Goal: Task Accomplishment & Management: Manage account settings

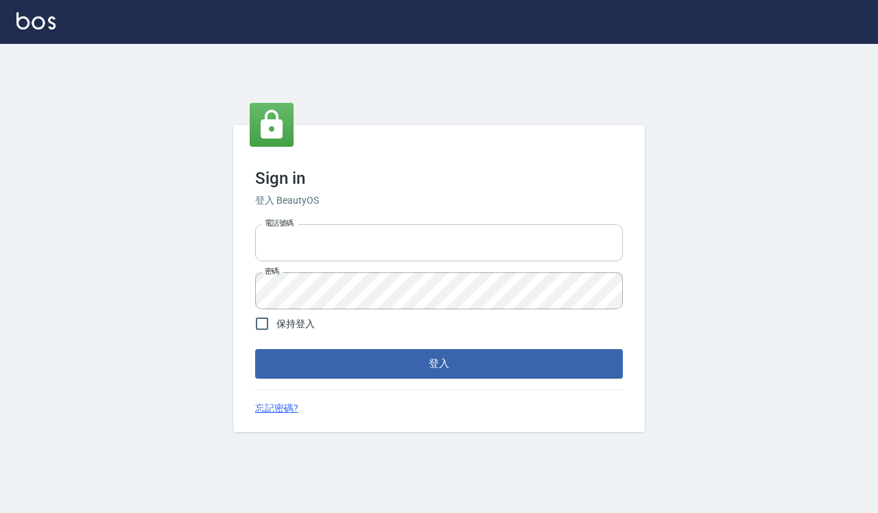
type input "0918733560"
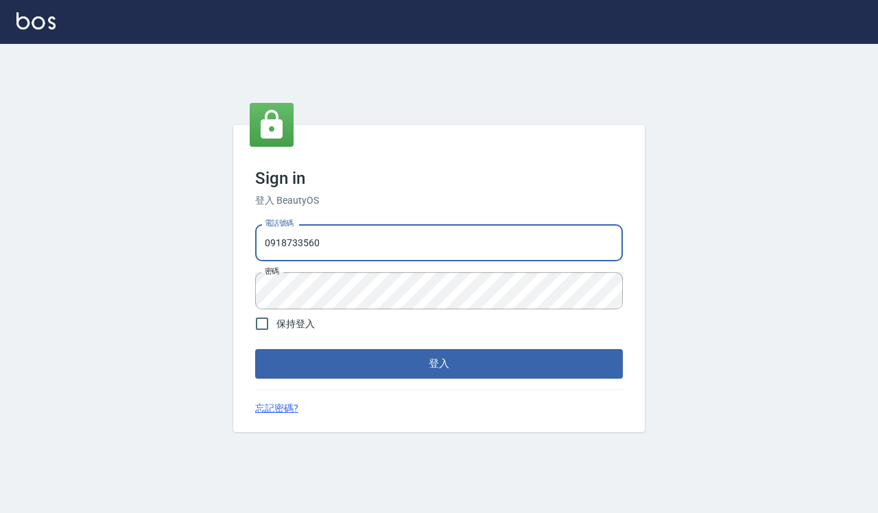
click at [354, 237] on input "0918733560" at bounding box center [439, 242] width 368 height 37
click at [293, 363] on button "登入" at bounding box center [439, 363] width 368 height 29
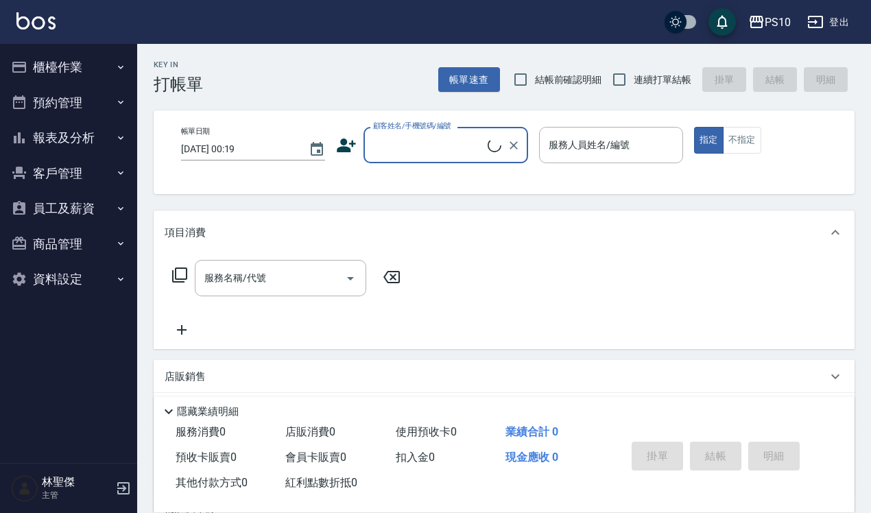
click at [56, 65] on button "櫃檯作業" at bounding box center [68, 67] width 126 height 36
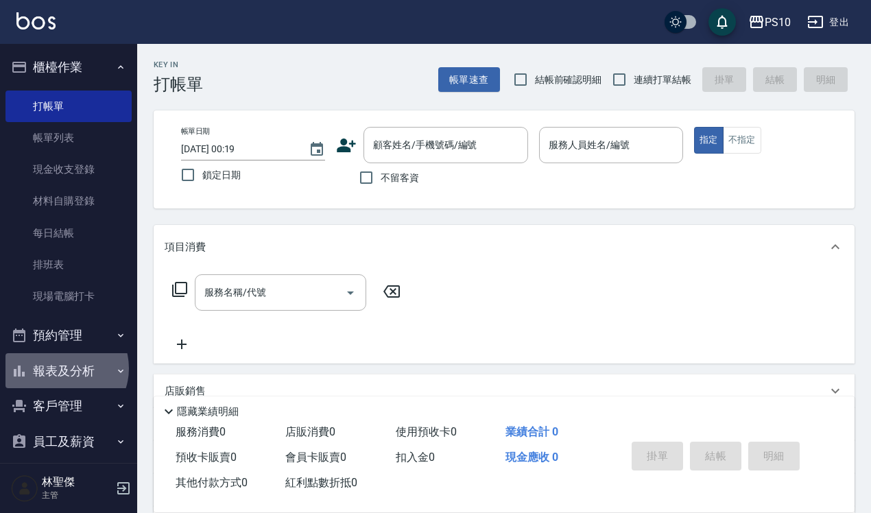
click at [62, 368] on button "報表及分析" at bounding box center [68, 371] width 126 height 36
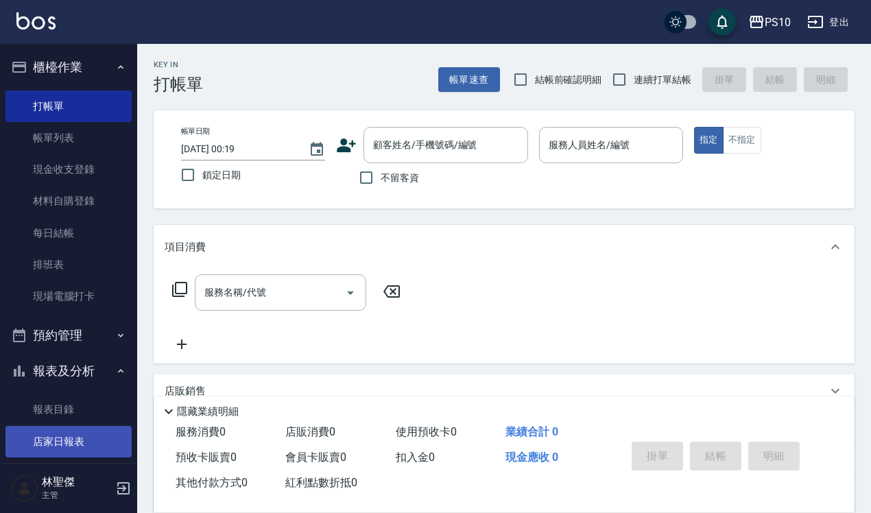
click at [59, 447] on link "店家日報表" at bounding box center [68, 442] width 126 height 32
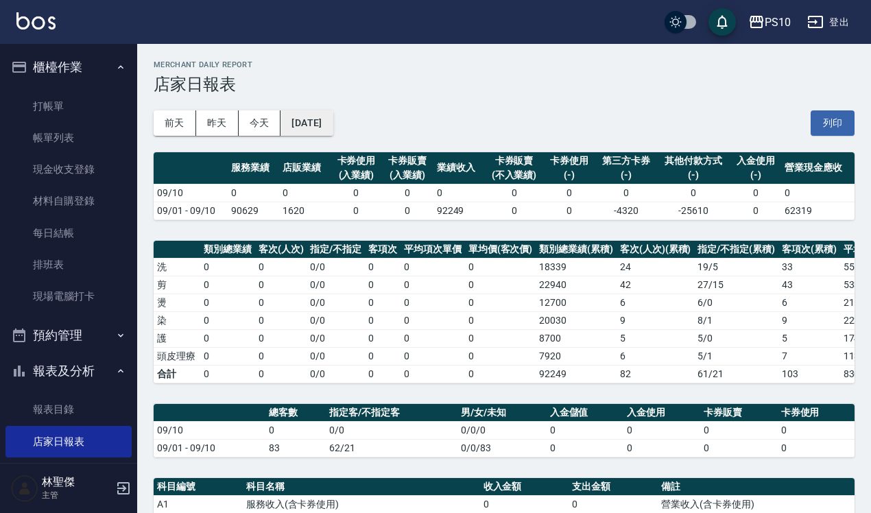
click at [333, 122] on button "2025/09/10" at bounding box center [306, 122] width 52 height 25
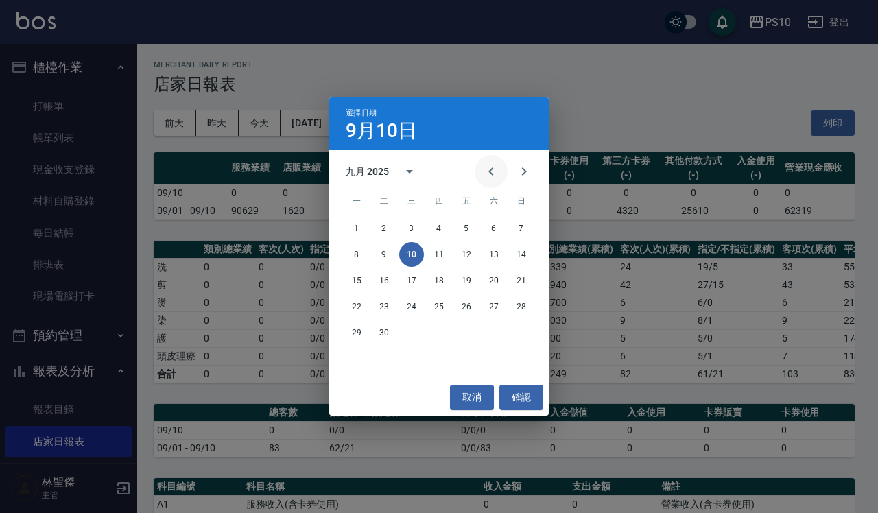
click at [489, 176] on icon "Previous month" at bounding box center [491, 171] width 16 height 16
click at [490, 334] on button "30" at bounding box center [493, 332] width 25 height 25
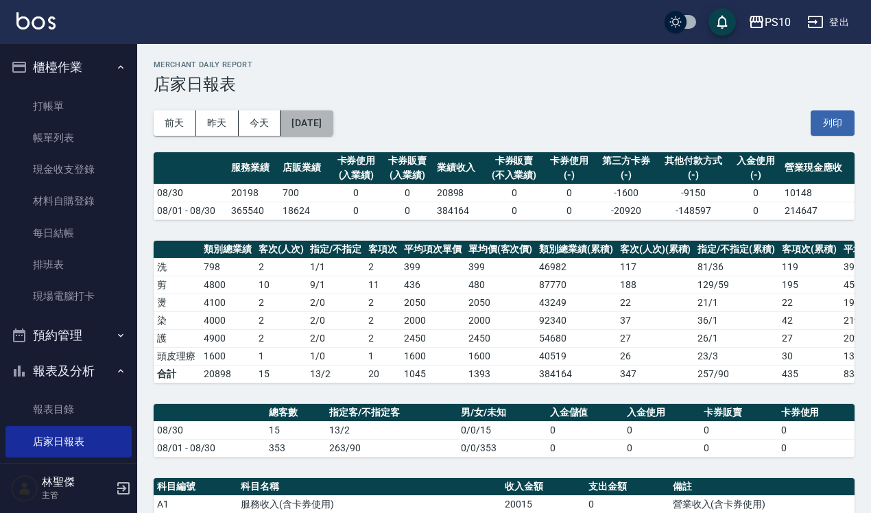
click at [331, 125] on button "2025/08/30" at bounding box center [306, 122] width 52 height 25
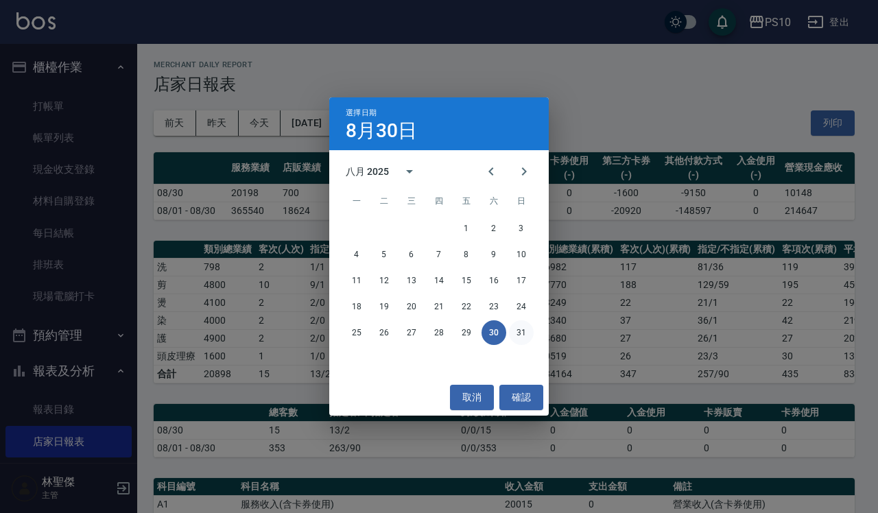
click at [522, 338] on button "31" at bounding box center [521, 332] width 25 height 25
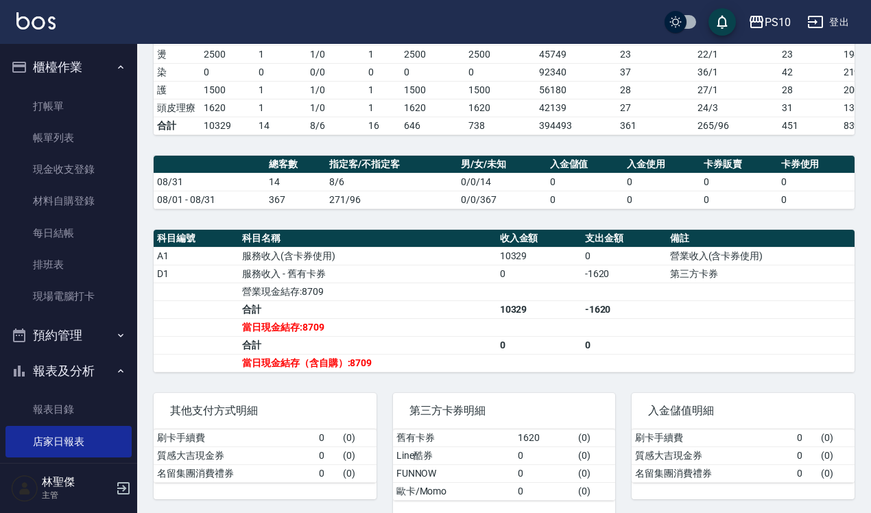
scroll to position [285, 0]
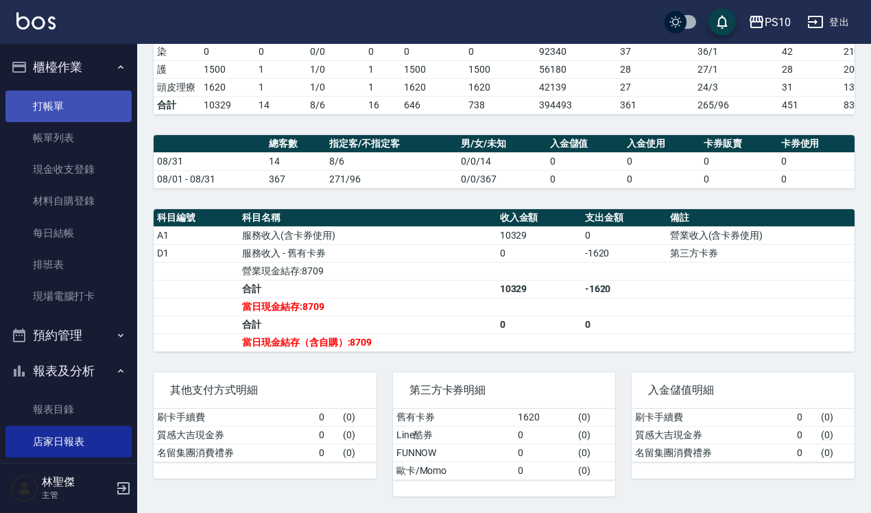
click at [53, 108] on link "打帳單" at bounding box center [68, 107] width 126 height 32
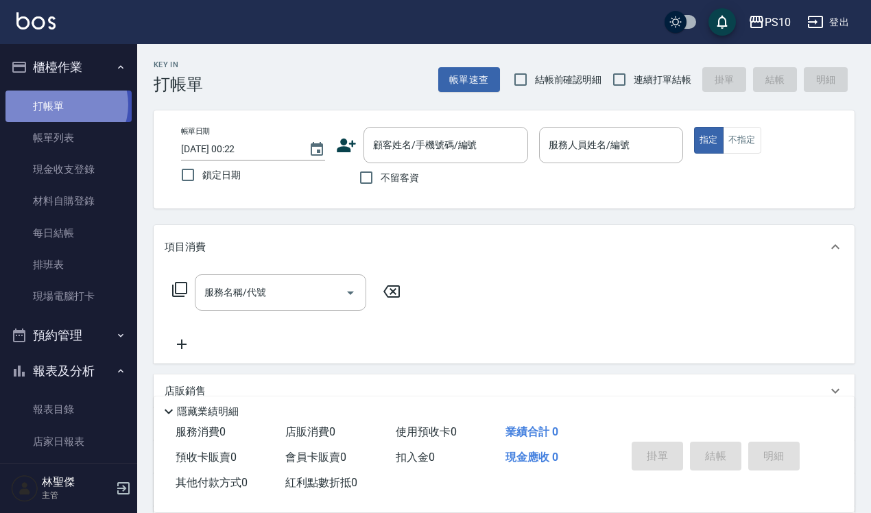
click at [64, 104] on link "打帳單" at bounding box center [68, 107] width 126 height 32
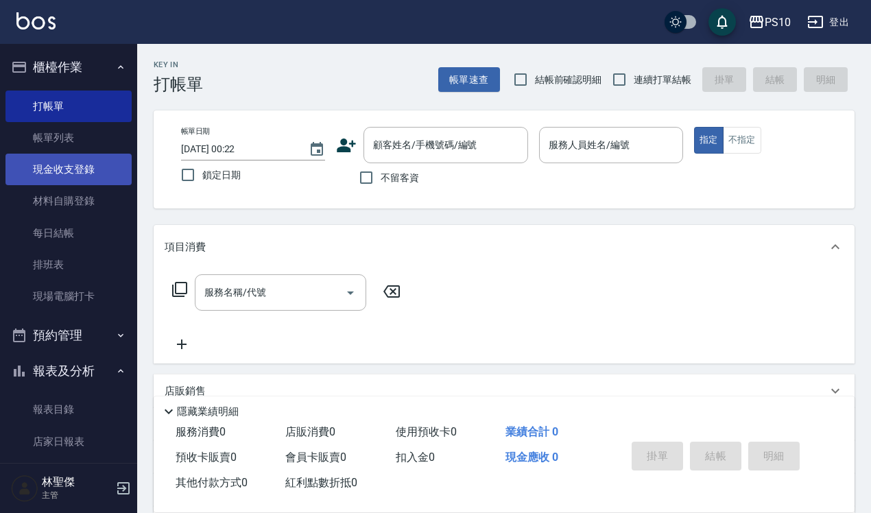
click at [69, 173] on link "現金收支登錄" at bounding box center [68, 170] width 126 height 32
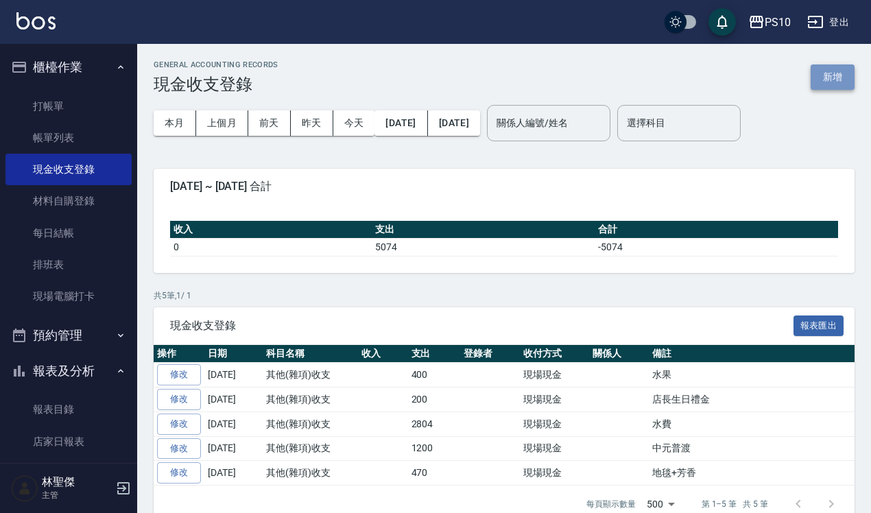
click at [837, 76] on button "新增" at bounding box center [832, 76] width 44 height 25
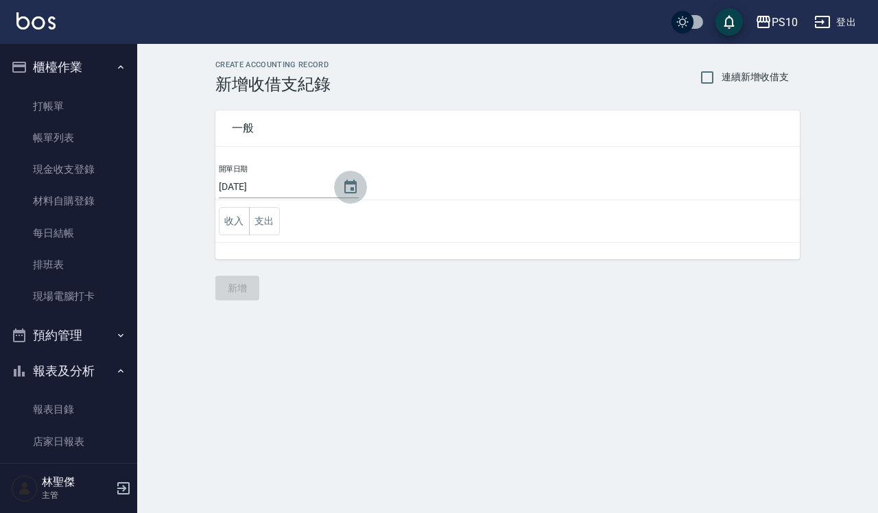
click at [351, 186] on icon "Choose date, selected date is 2025-09-10" at bounding box center [350, 187] width 16 height 16
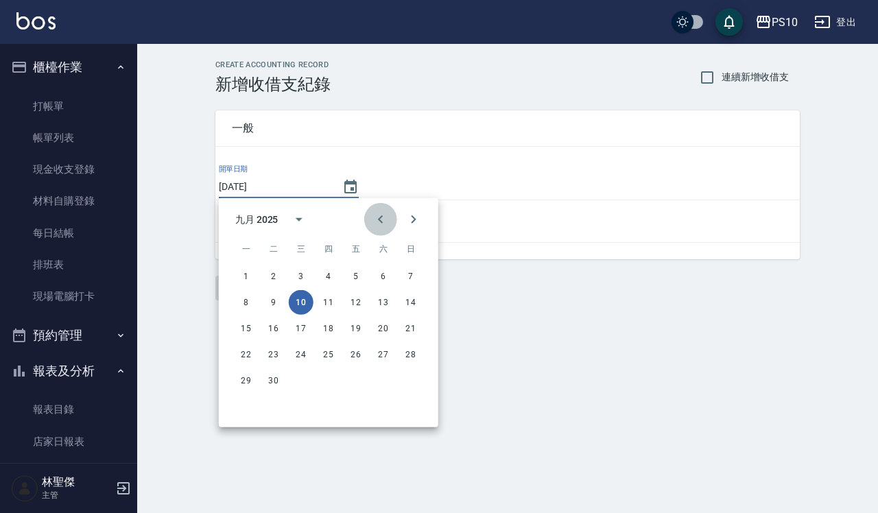
click at [377, 218] on icon "Previous month" at bounding box center [380, 219] width 16 height 16
click at [383, 379] on button "30" at bounding box center [383, 380] width 25 height 25
type input "2025/08/30"
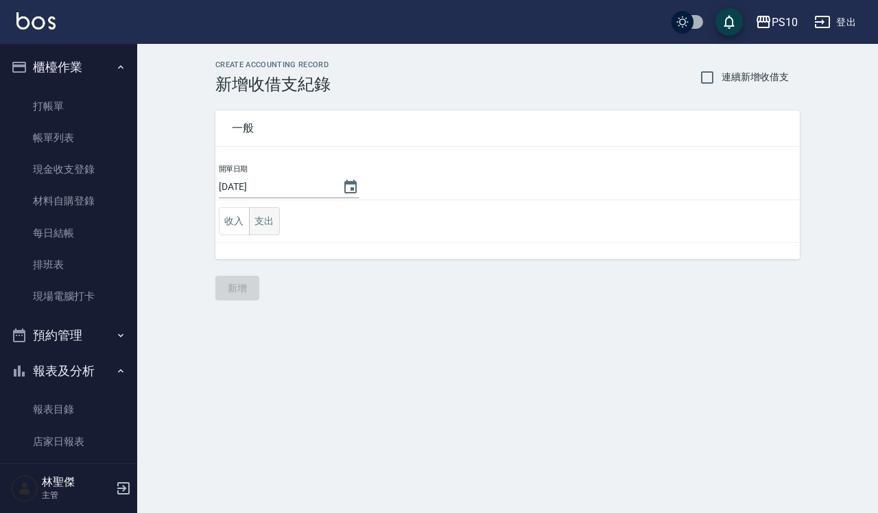
click at [267, 221] on button "支出" at bounding box center [264, 221] width 31 height 28
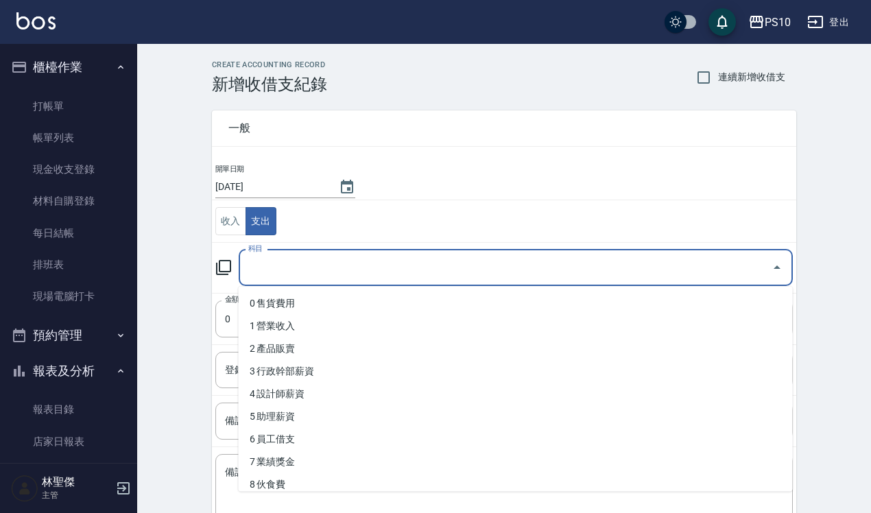
click at [274, 267] on input "科目" at bounding box center [505, 268] width 521 height 24
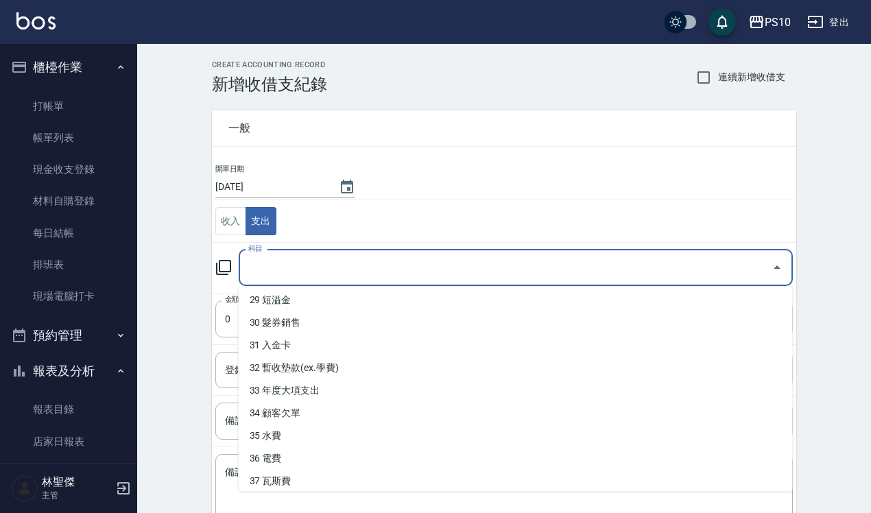
scroll to position [665, 0]
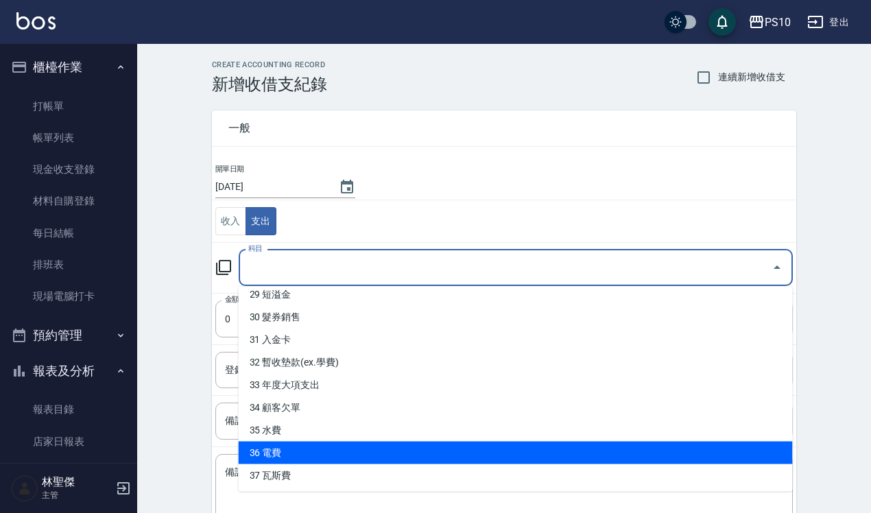
click at [276, 454] on li "36 電費" at bounding box center [516, 453] width 554 height 23
type input "36 電費"
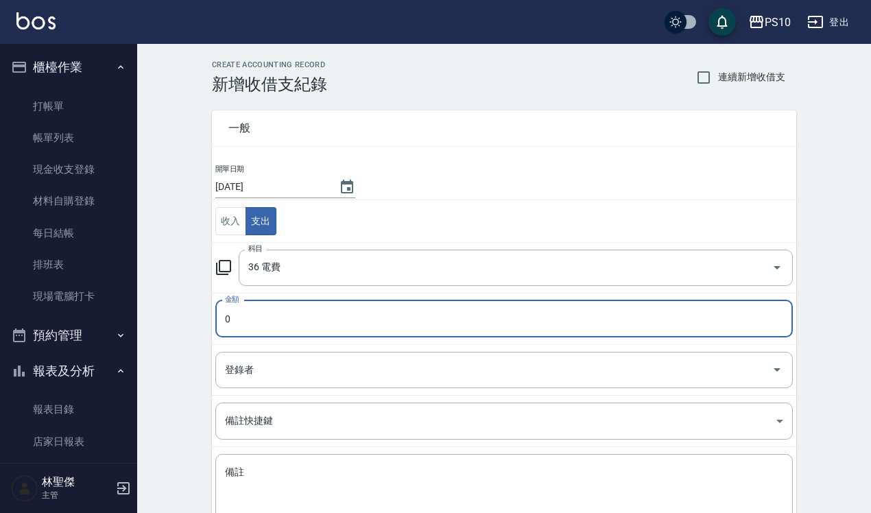
click at [245, 309] on input "0" at bounding box center [503, 318] width 577 height 37
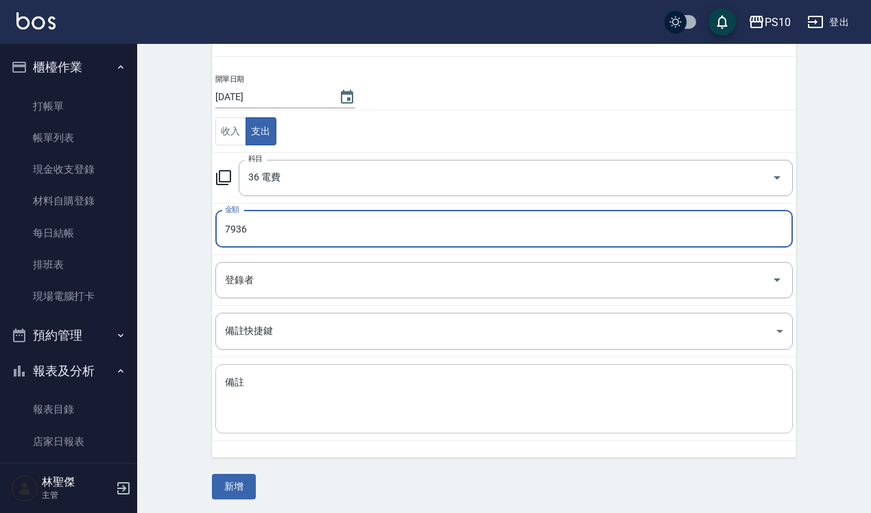
scroll to position [93, 0]
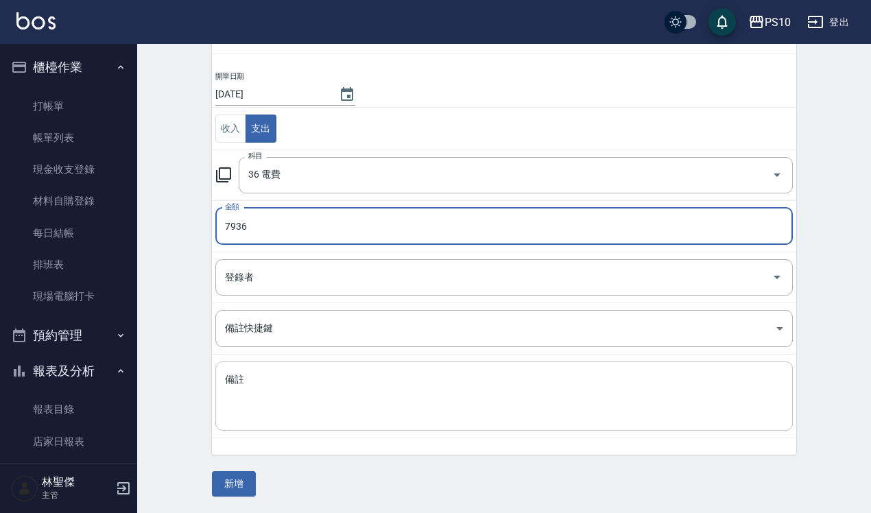
type input "7936"
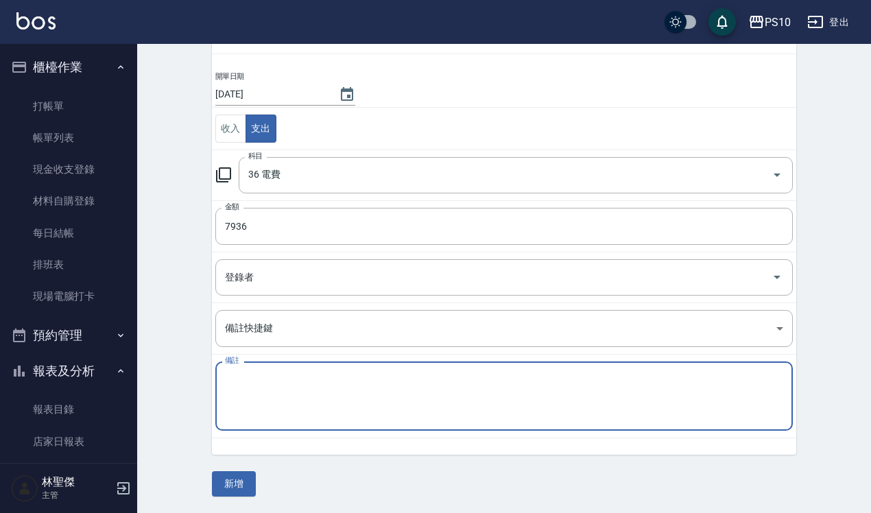
click at [265, 378] on textarea "備註" at bounding box center [504, 396] width 558 height 47
type textarea "n"
type textarea "宿舍電費"
click at [240, 484] on button "新增" at bounding box center [234, 483] width 44 height 25
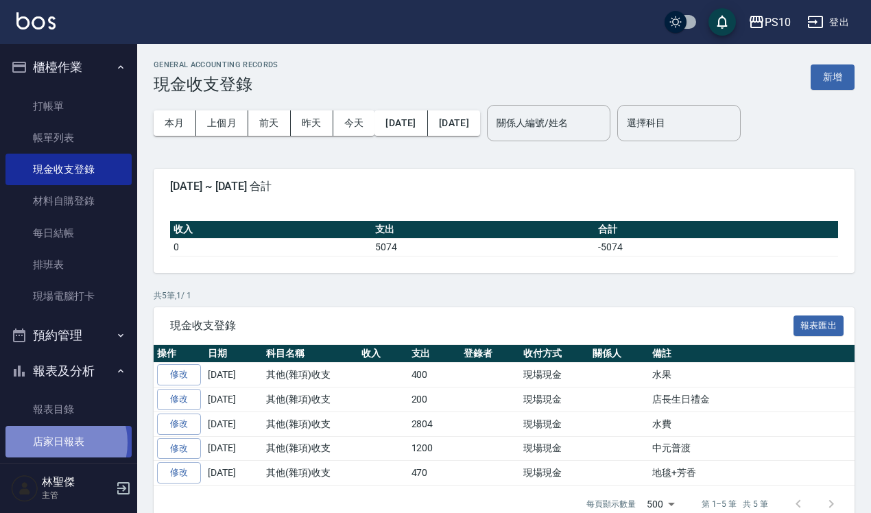
click at [58, 442] on link "店家日報表" at bounding box center [68, 442] width 126 height 32
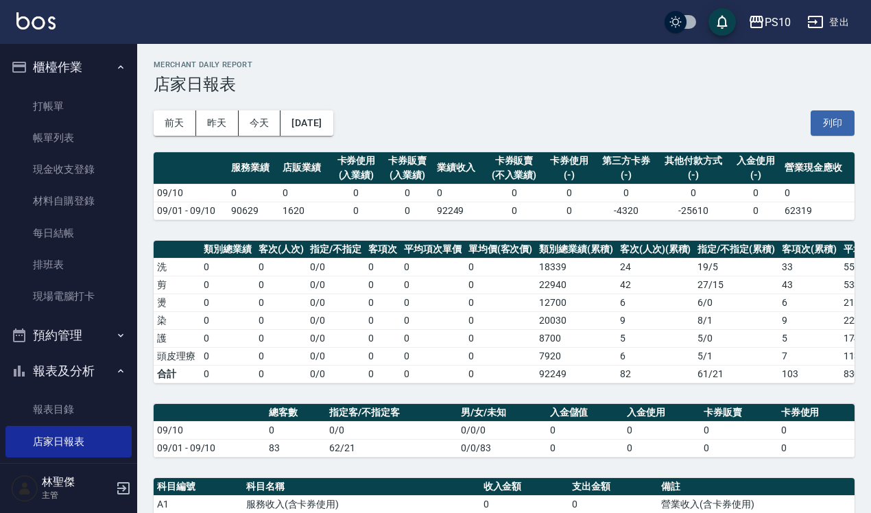
click at [324, 125] on button "2025/09/10" at bounding box center [306, 122] width 52 height 25
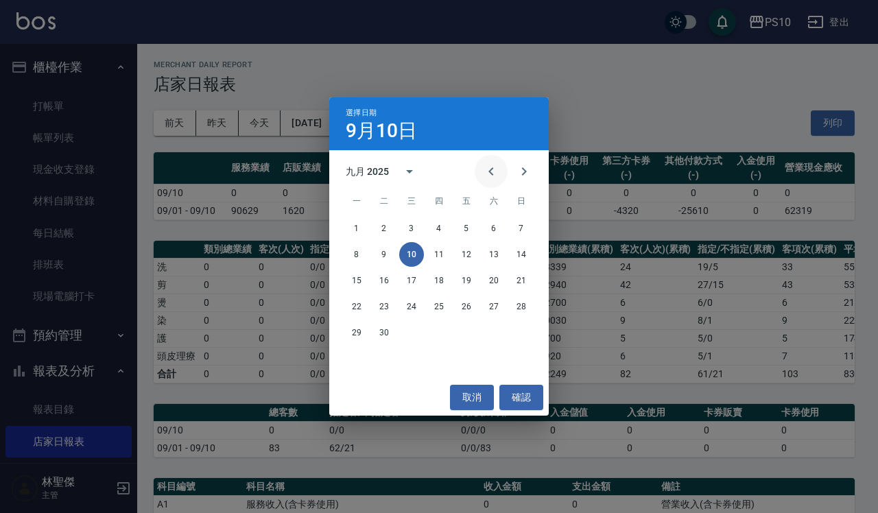
click at [483, 169] on icon "Previous month" at bounding box center [491, 171] width 16 height 16
click at [492, 331] on button "30" at bounding box center [493, 332] width 25 height 25
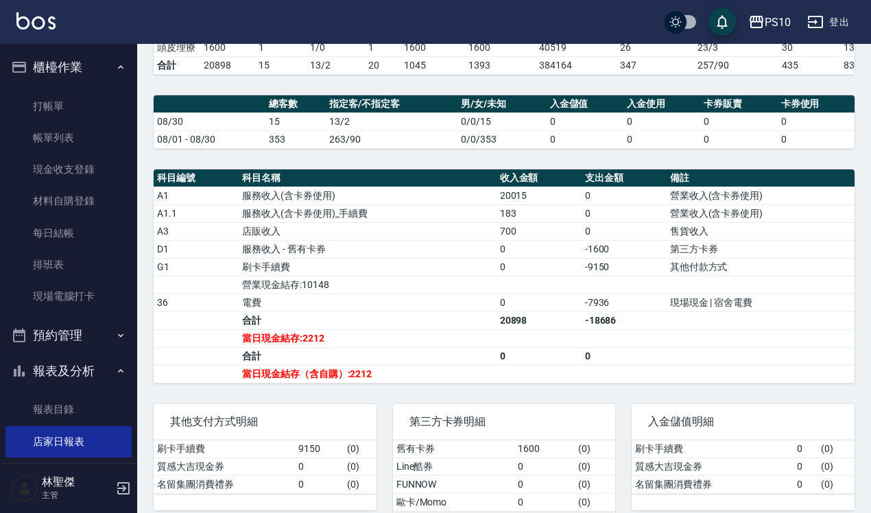
scroll to position [357, 0]
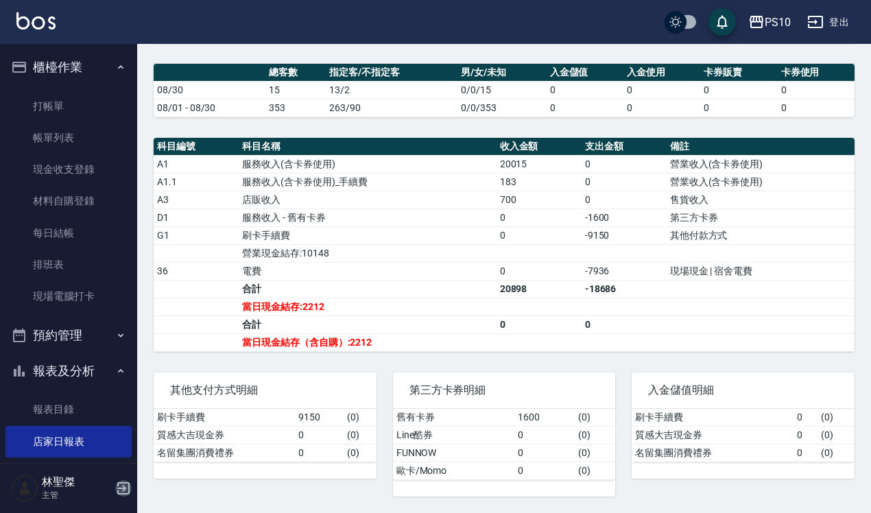
click at [124, 489] on icon "button" at bounding box center [123, 488] width 12 height 12
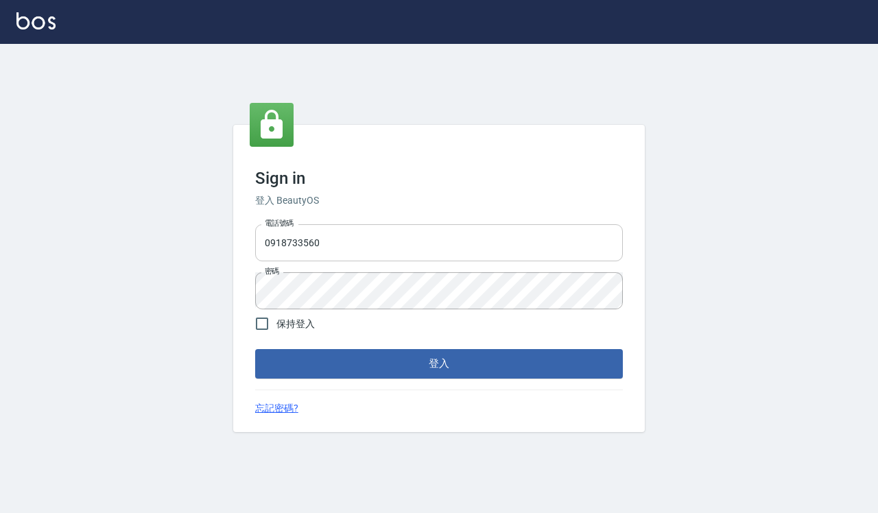
click at [348, 251] on input "0918733560" at bounding box center [439, 242] width 368 height 37
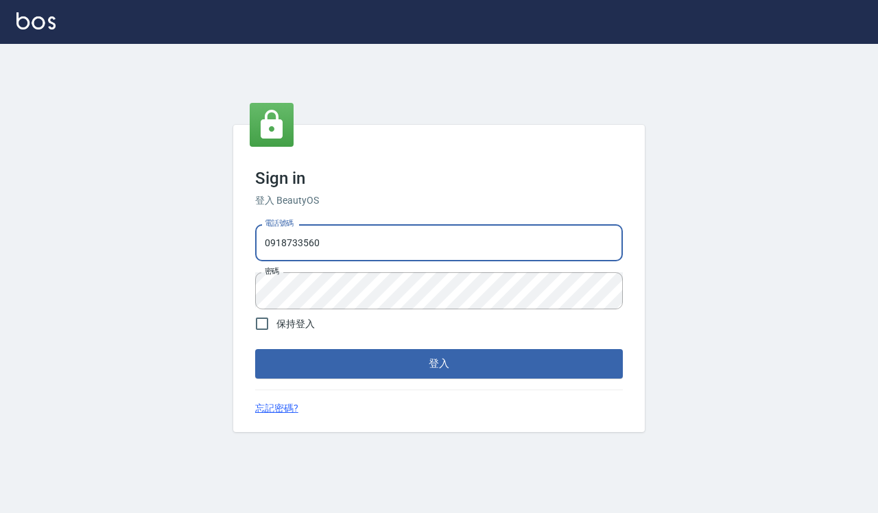
type input "0935291753"
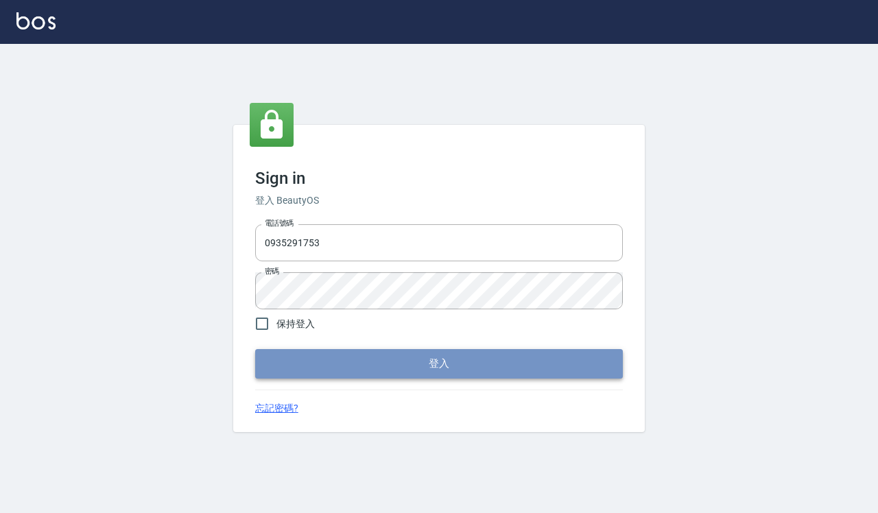
click at [401, 365] on button "登入" at bounding box center [439, 363] width 368 height 29
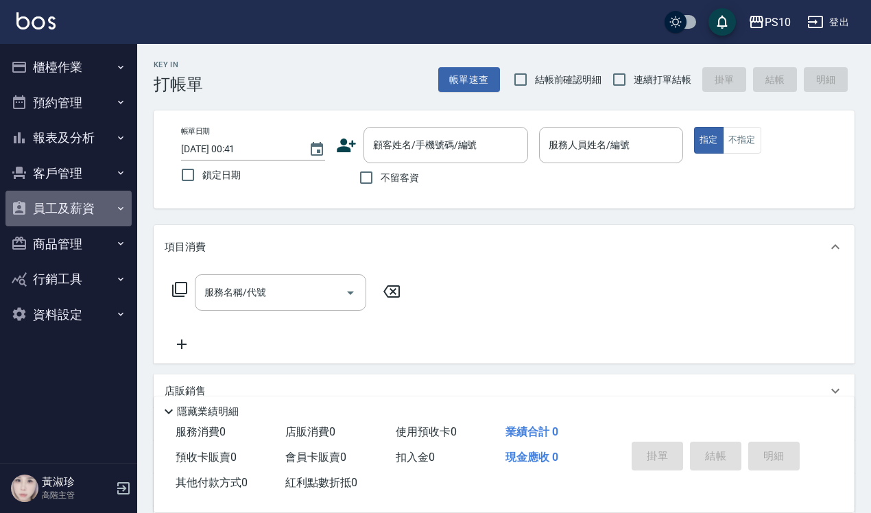
click at [86, 214] on button "員工及薪資" at bounding box center [68, 209] width 126 height 36
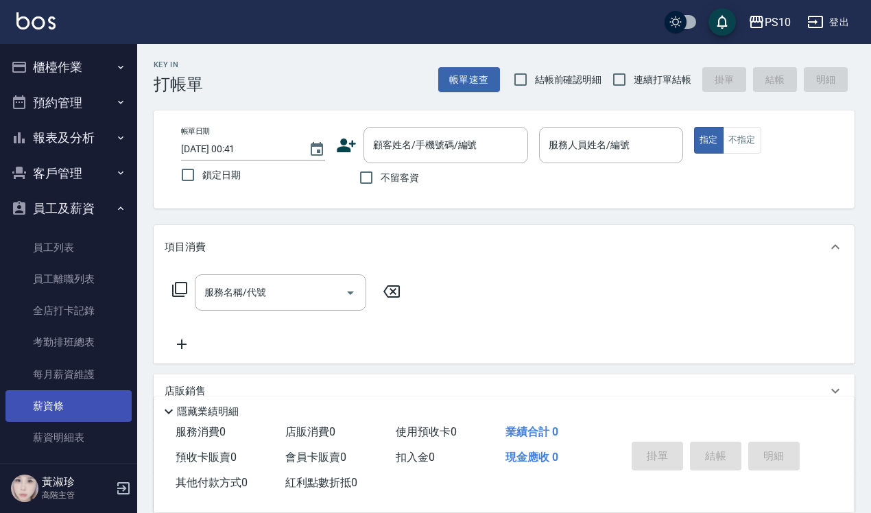
click at [60, 418] on link "薪資條" at bounding box center [68, 406] width 126 height 32
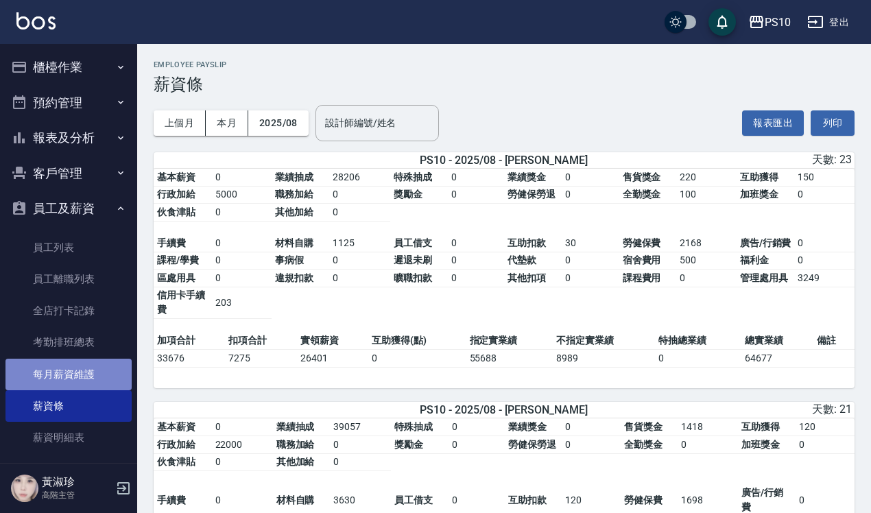
click at [73, 371] on link "每月薪資維護" at bounding box center [68, 375] width 126 height 32
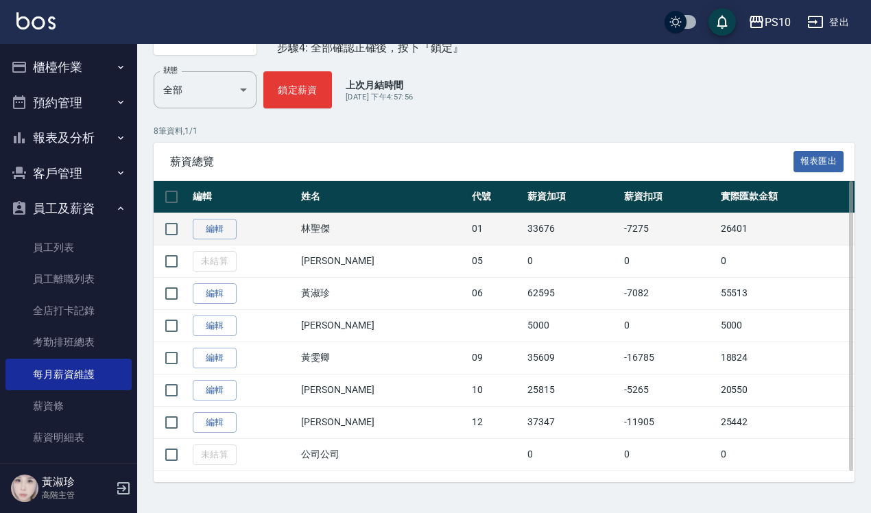
scroll to position [153, 0]
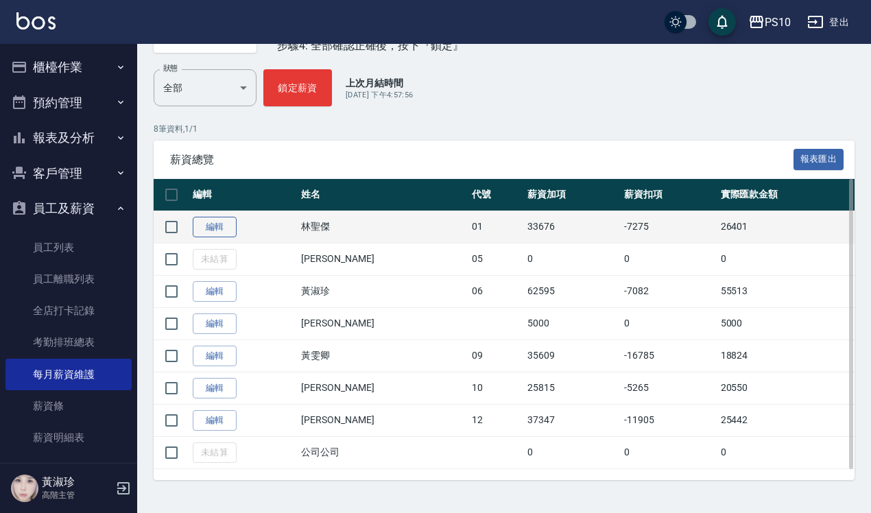
click at [221, 226] on link "編輯" at bounding box center [215, 227] width 44 height 21
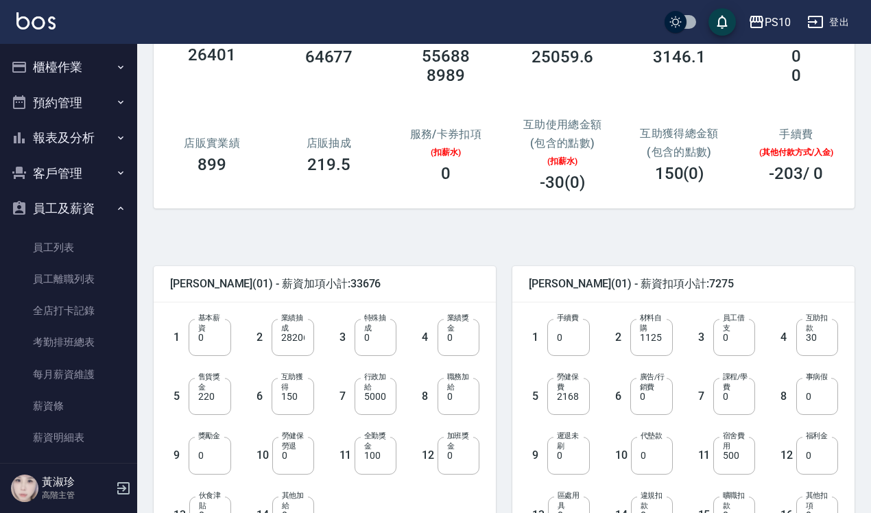
scroll to position [378, 0]
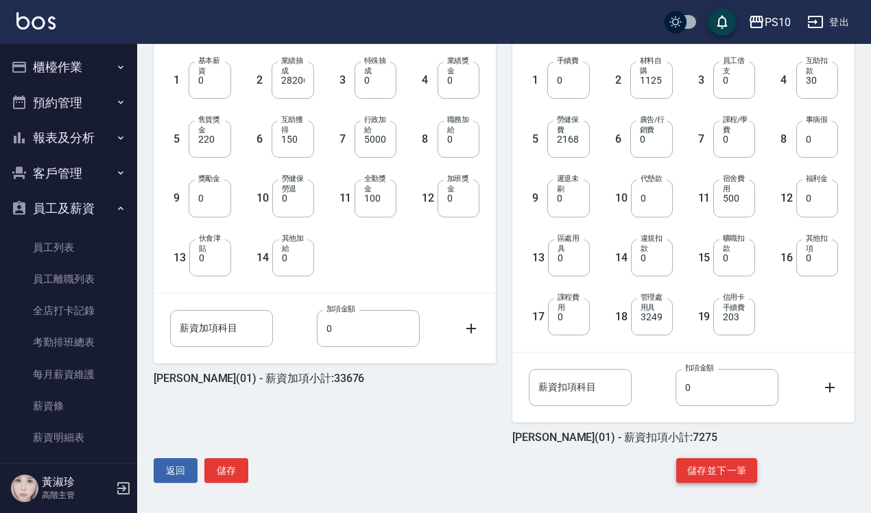
click at [696, 470] on button "儲存並下一筆" at bounding box center [716, 470] width 81 height 25
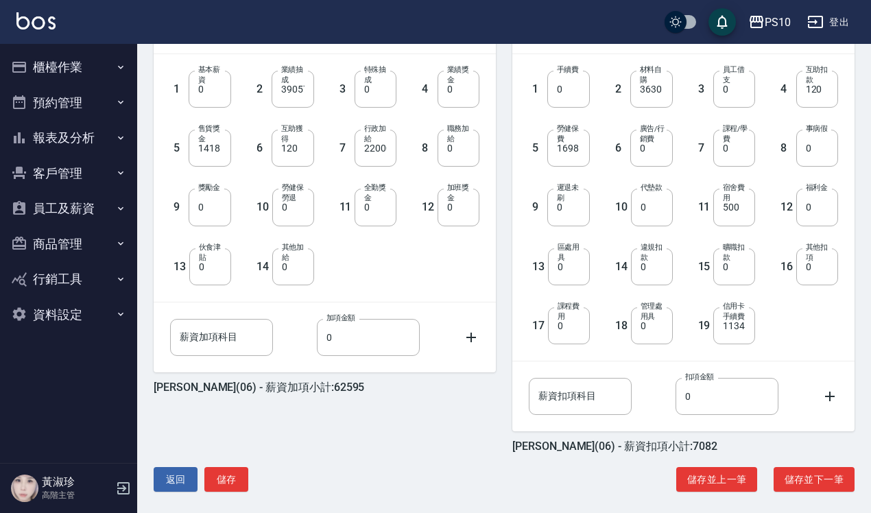
scroll to position [378, 0]
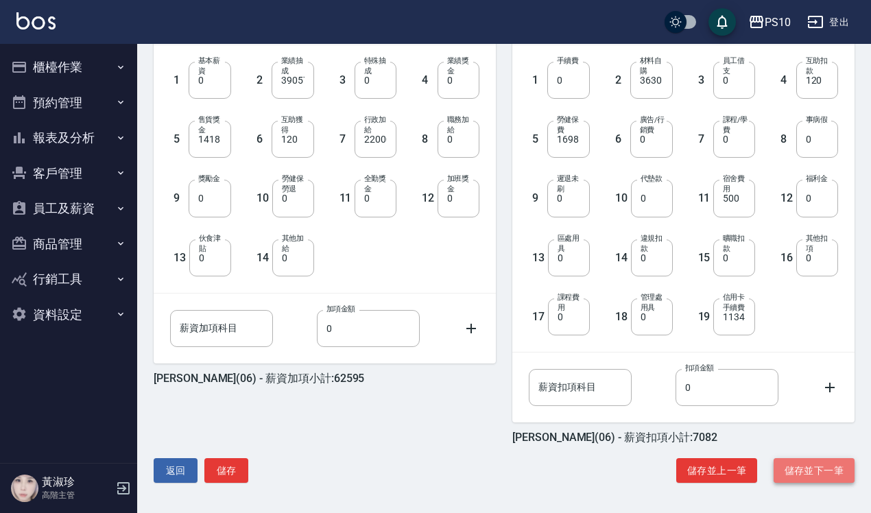
click at [792, 470] on button "儲存並下一筆" at bounding box center [813, 470] width 81 height 25
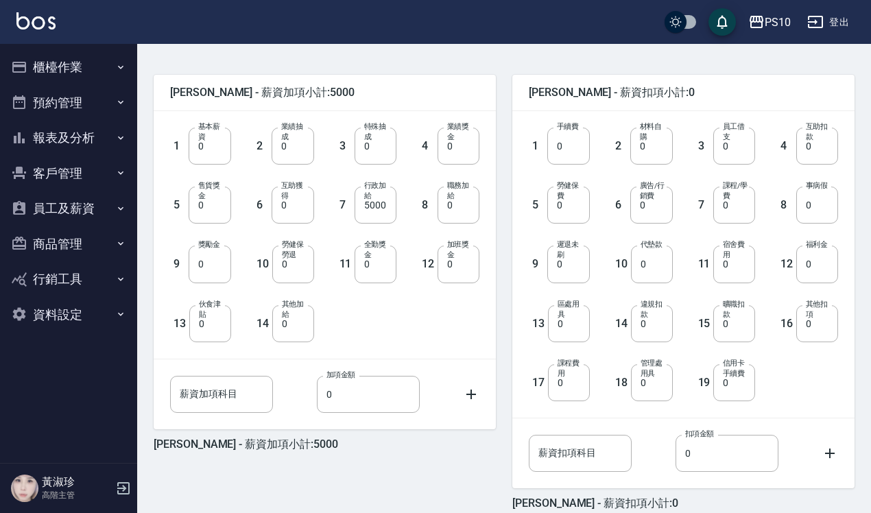
scroll to position [378, 0]
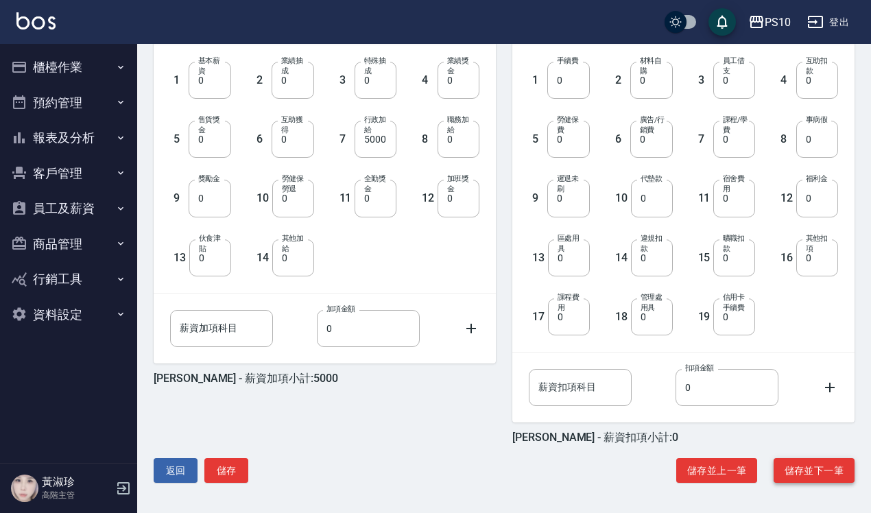
click at [809, 466] on button "儲存並下一筆" at bounding box center [813, 470] width 81 height 25
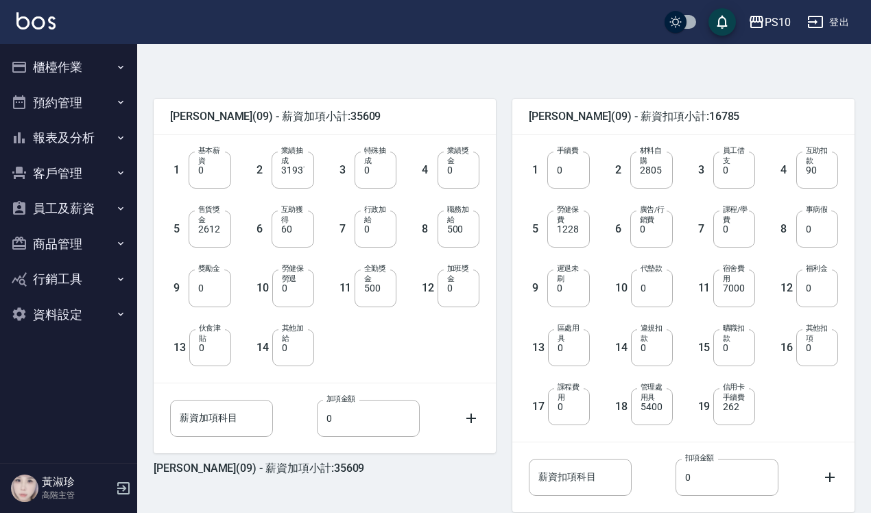
scroll to position [343, 0]
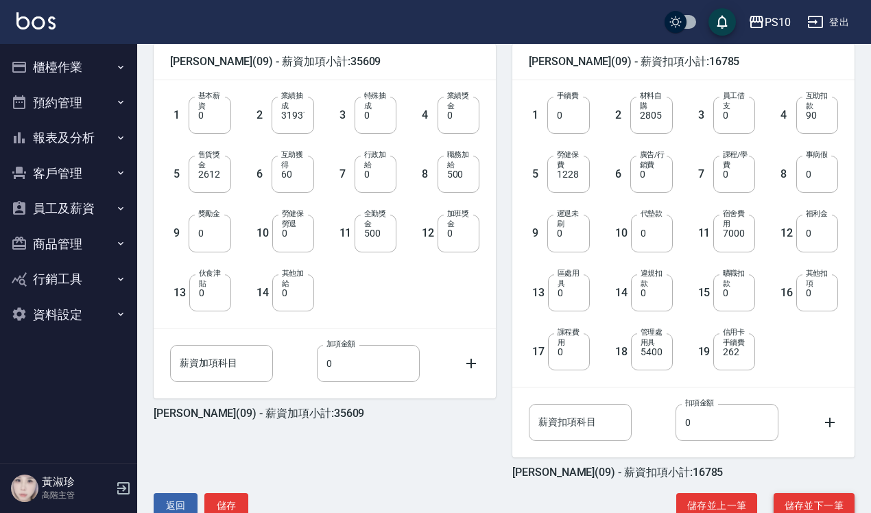
click at [797, 498] on button "儲存並下一筆" at bounding box center [813, 505] width 81 height 25
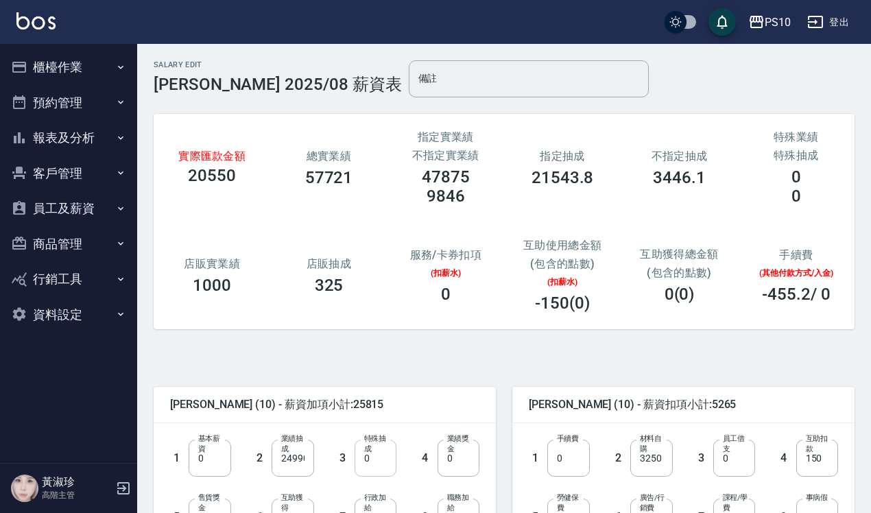
scroll to position [171, 0]
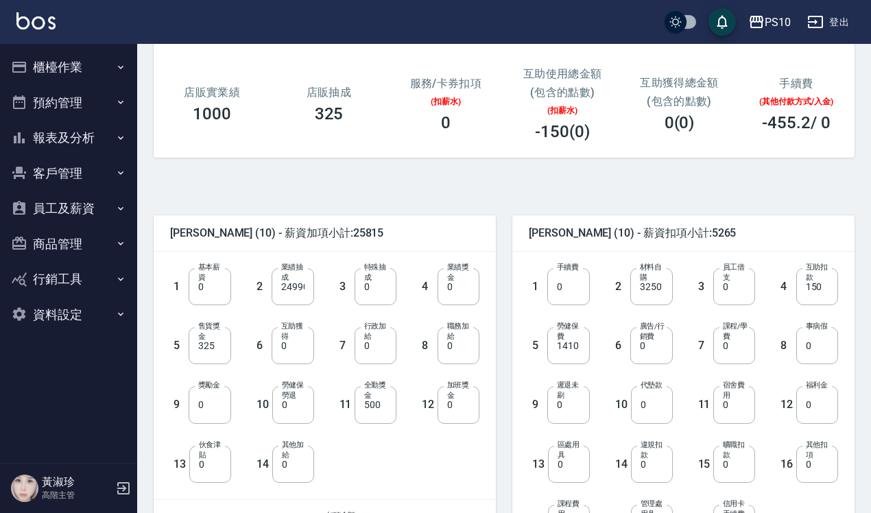
click at [292, 282] on label "業績抽成" at bounding box center [293, 272] width 25 height 21
click at [292, 282] on input "24990" at bounding box center [293, 286] width 42 height 37
click at [292, 282] on label "業績抽成" at bounding box center [293, 272] width 25 height 21
click at [292, 282] on input "24990" at bounding box center [293, 286] width 42 height 37
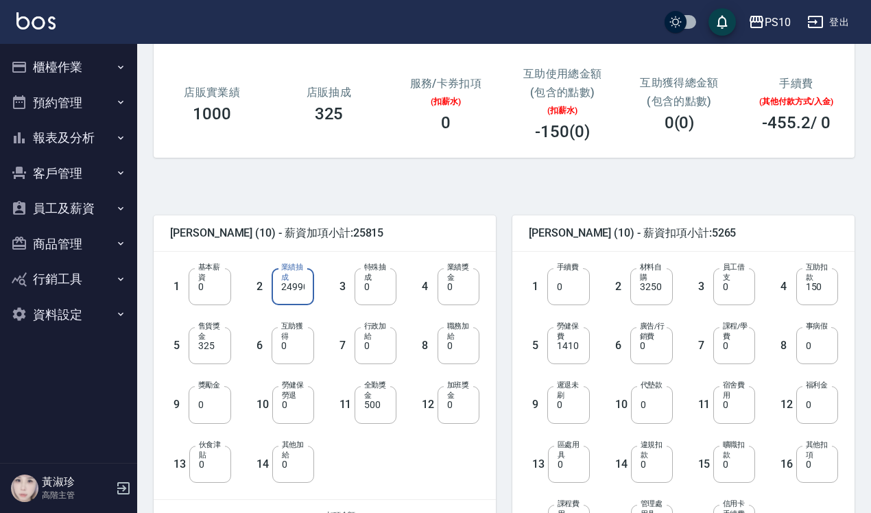
click at [296, 293] on input "24990" at bounding box center [293, 286] width 42 height 37
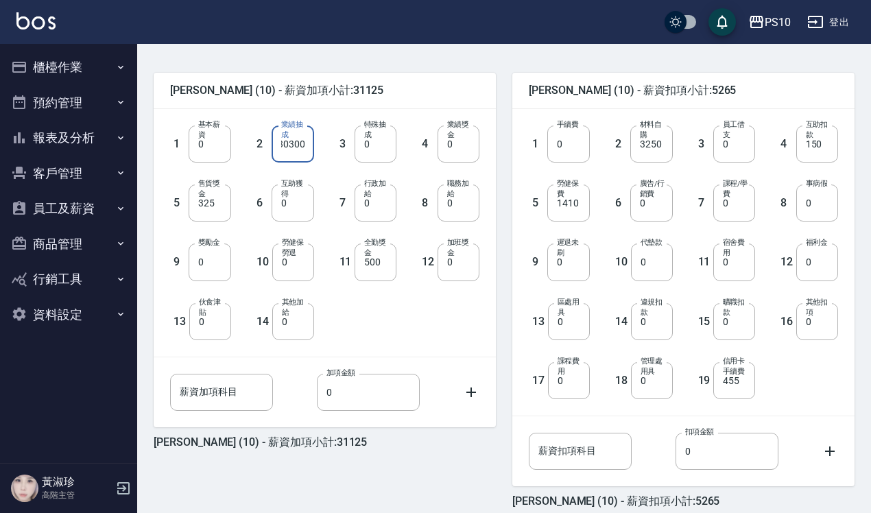
scroll to position [343, 0]
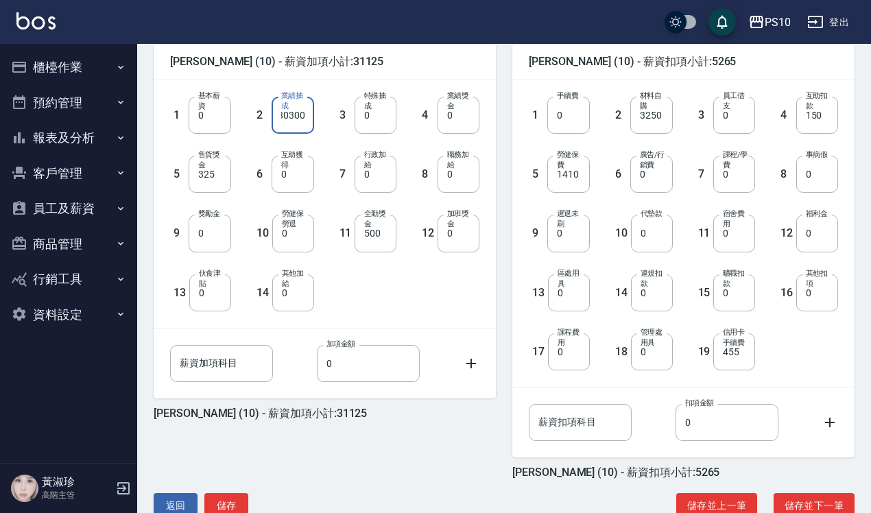
type input "30300"
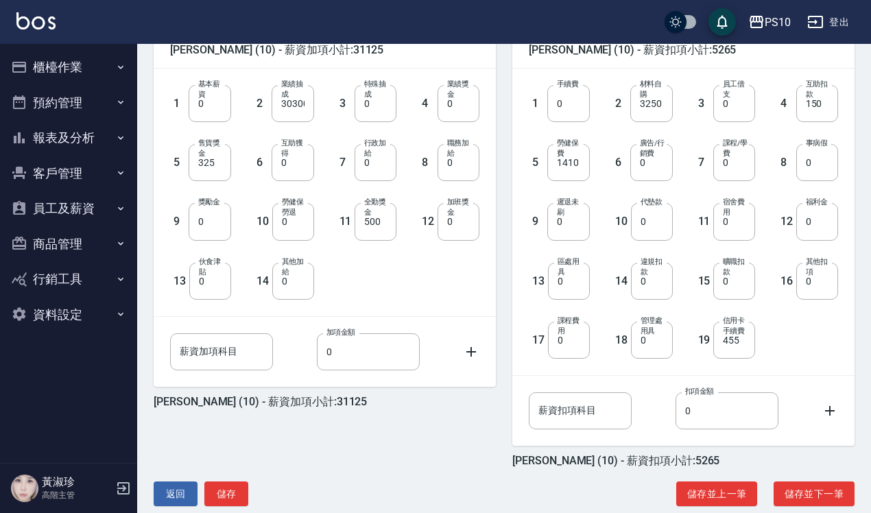
scroll to position [378, 0]
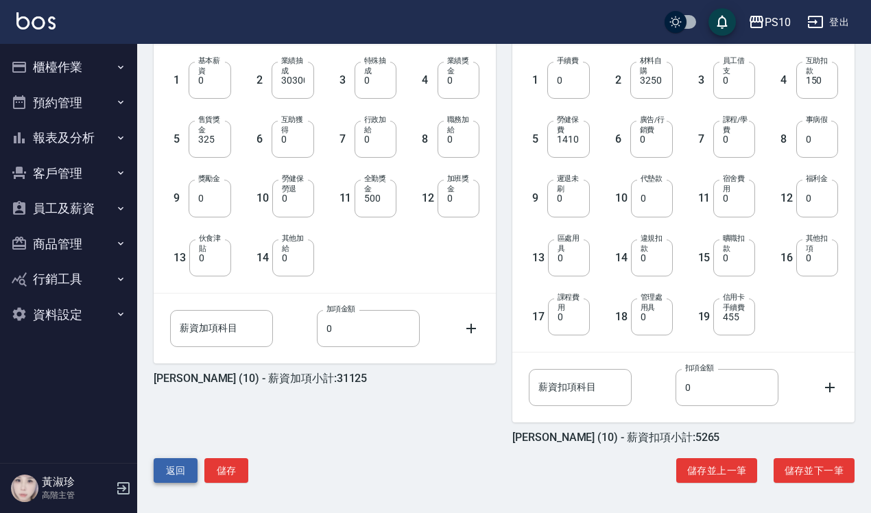
click at [176, 472] on button "返回" at bounding box center [176, 470] width 44 height 25
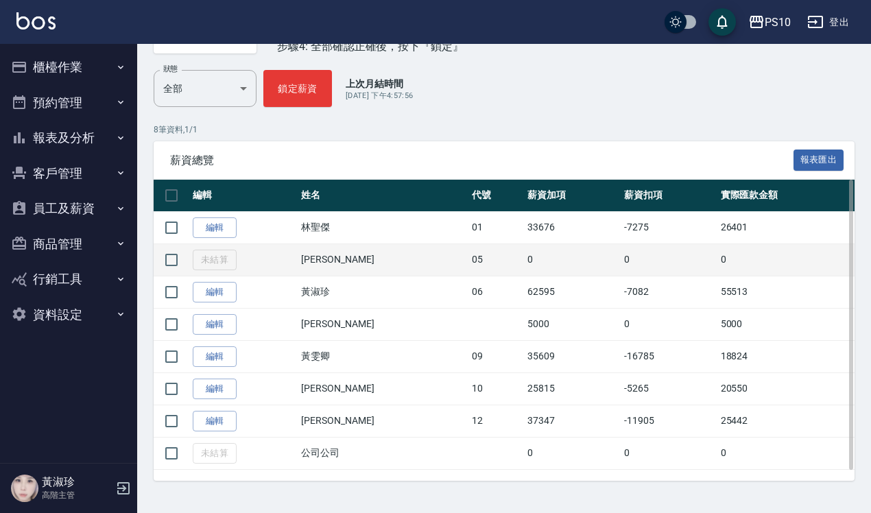
scroll to position [153, 0]
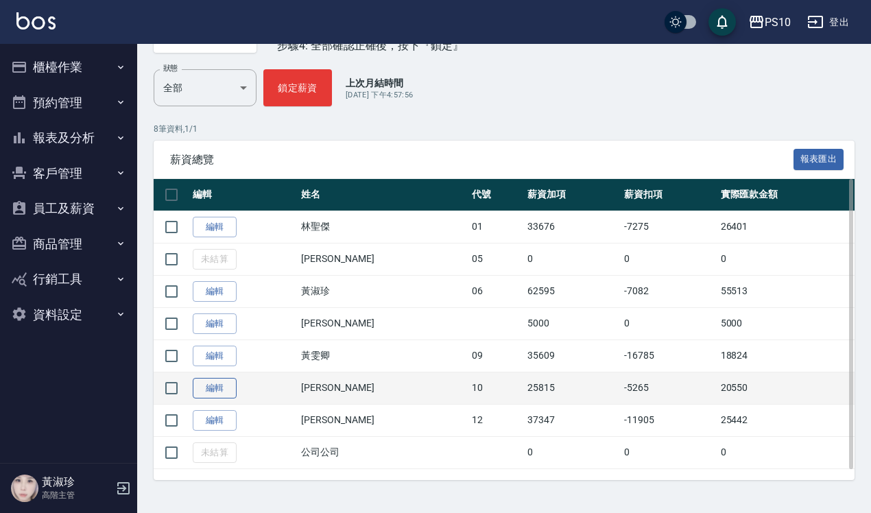
click at [227, 394] on link "編輯" at bounding box center [215, 388] width 44 height 21
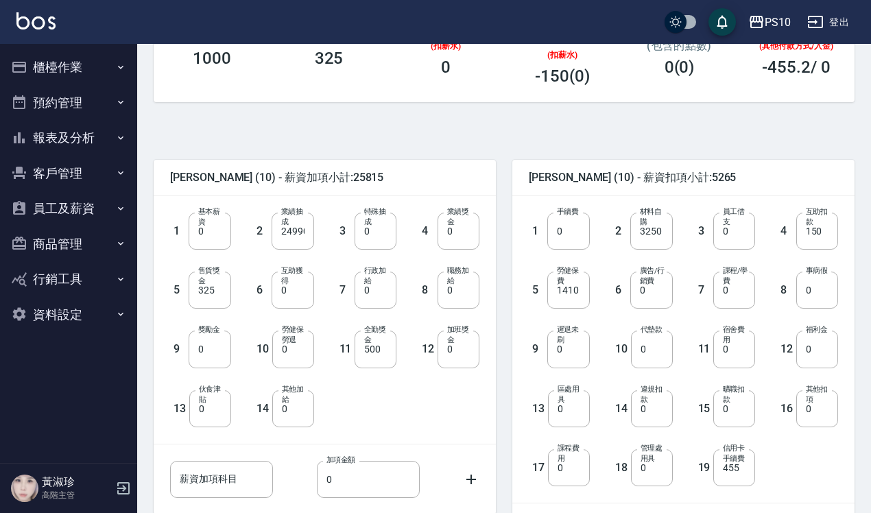
scroll to position [257, 0]
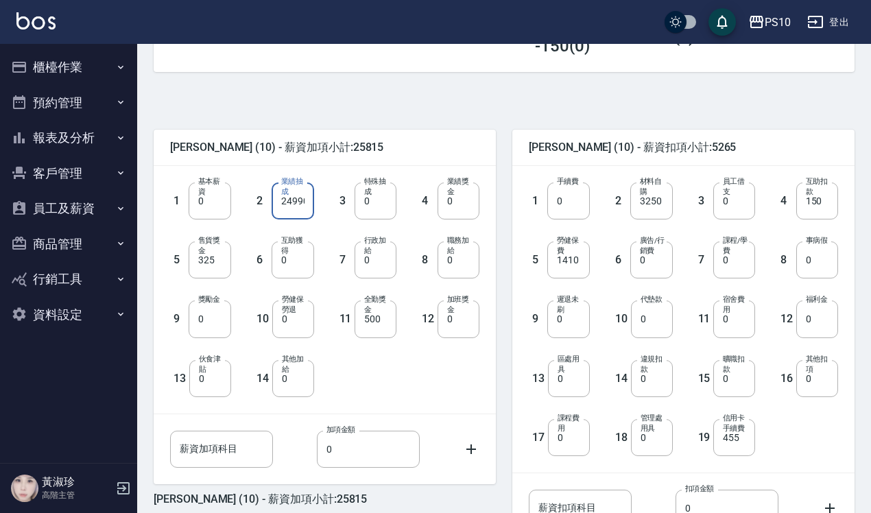
click at [292, 200] on input "24990" at bounding box center [293, 200] width 42 height 37
type input "30300"
click at [372, 320] on input "500" at bounding box center [375, 318] width 42 height 37
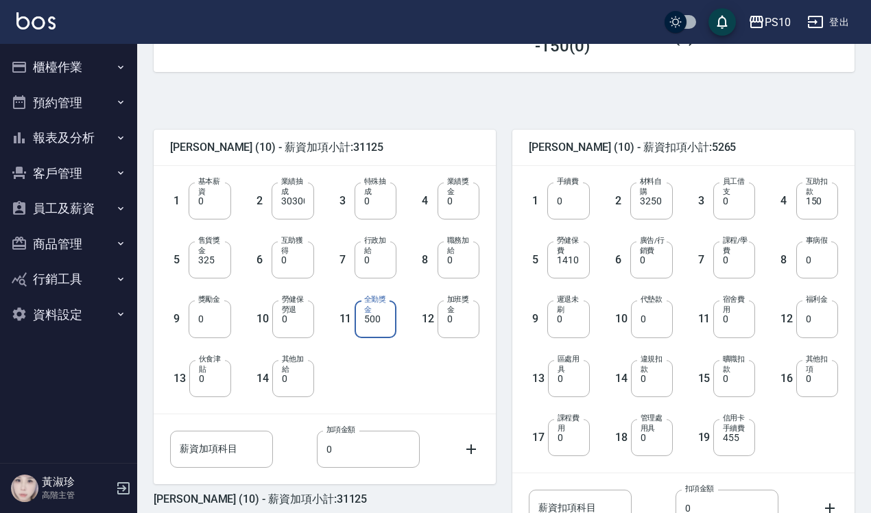
click at [372, 320] on input "500" at bounding box center [375, 318] width 42 height 37
type input "0"
click at [210, 255] on label "售貨獎金" at bounding box center [210, 245] width 25 height 21
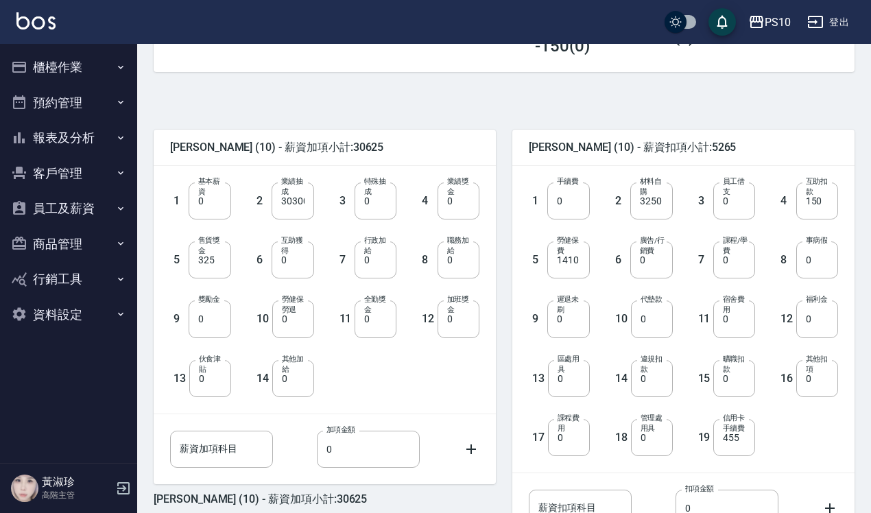
click at [210, 255] on input "325" at bounding box center [210, 259] width 42 height 37
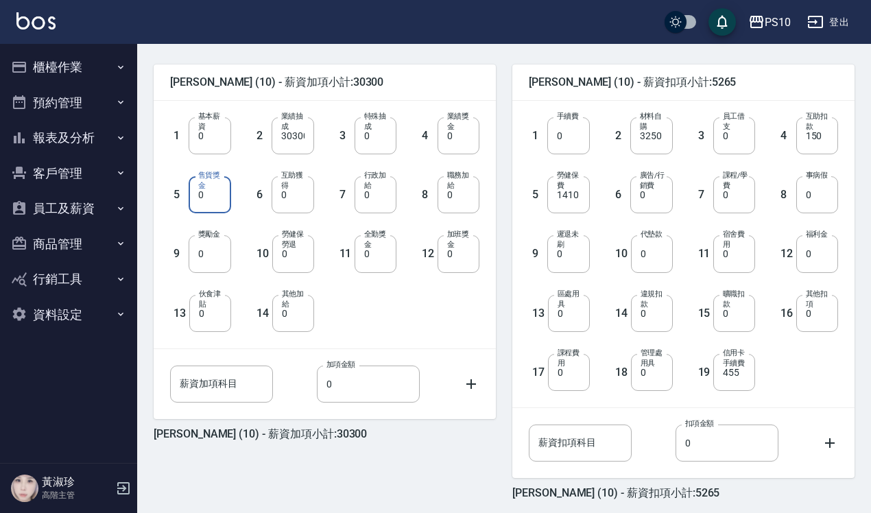
scroll to position [378, 0]
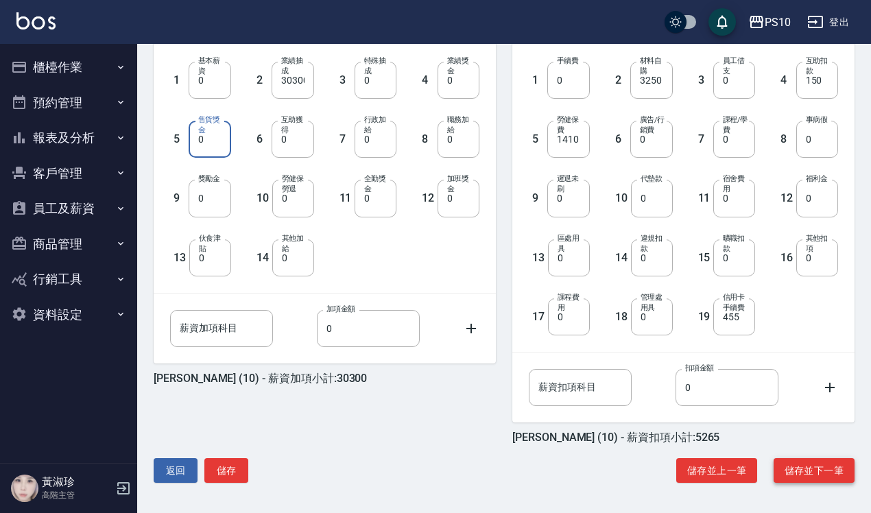
type input "0"
click at [813, 468] on button "儲存並下一筆" at bounding box center [813, 470] width 81 height 25
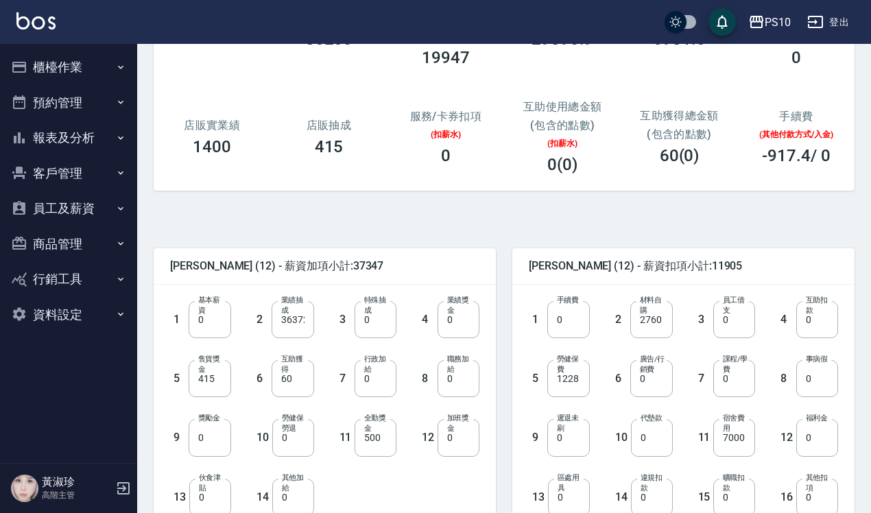
scroll to position [35, 0]
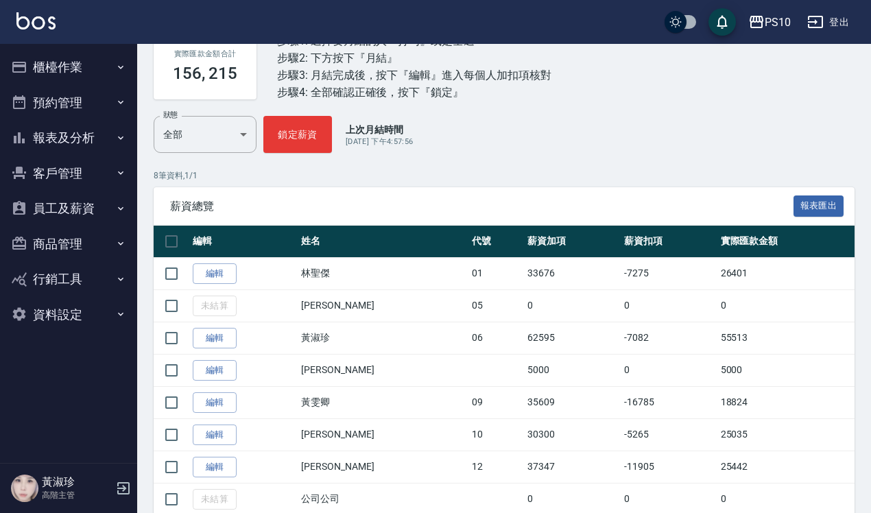
scroll to position [67, 0]
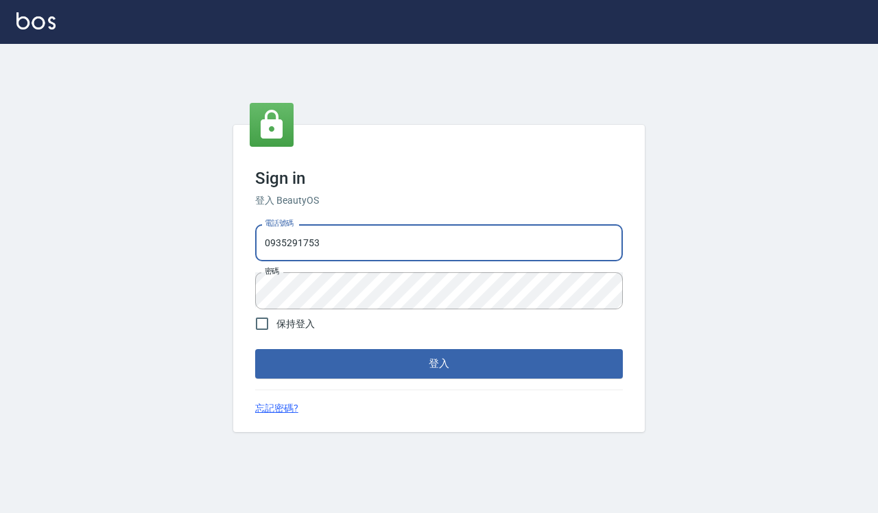
click at [348, 241] on input "0935291753" at bounding box center [439, 242] width 368 height 37
type input "0918733560"
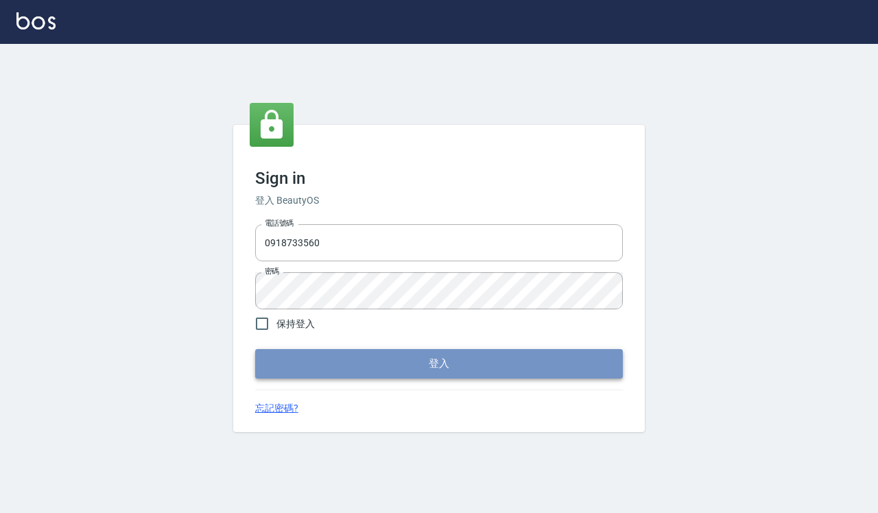
click at [416, 353] on button "登入" at bounding box center [439, 363] width 368 height 29
